Goal: Find specific page/section: Find specific page/section

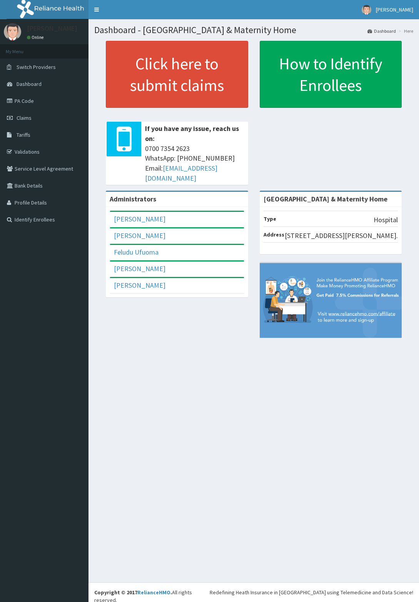
click at [31, 119] on span "Claims" at bounding box center [24, 117] width 15 height 7
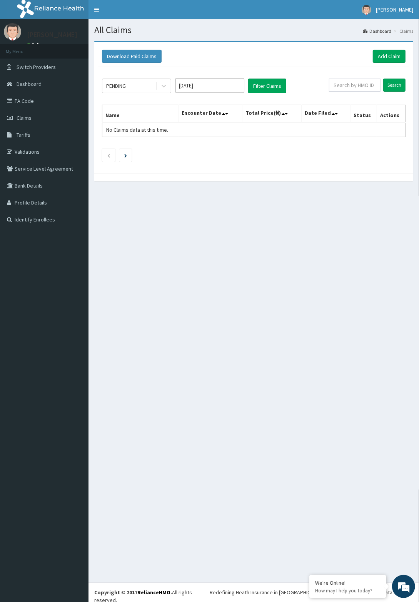
click at [30, 119] on span "Claims" at bounding box center [24, 117] width 15 height 7
click at [28, 99] on link "PA Code" at bounding box center [44, 100] width 89 height 17
